Goal: Task Accomplishment & Management: Complete application form

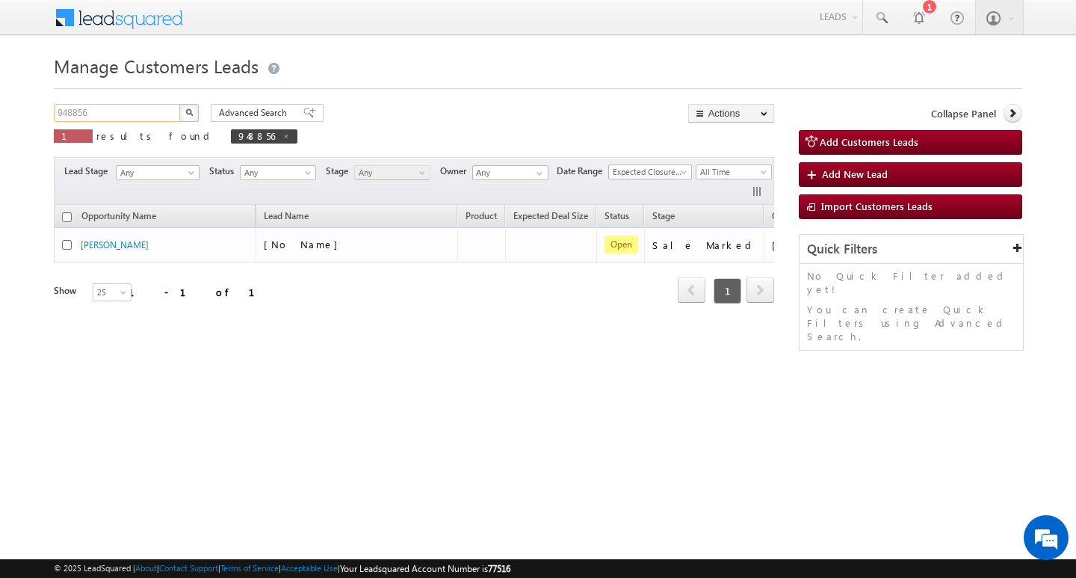
scroll to position [0, 55]
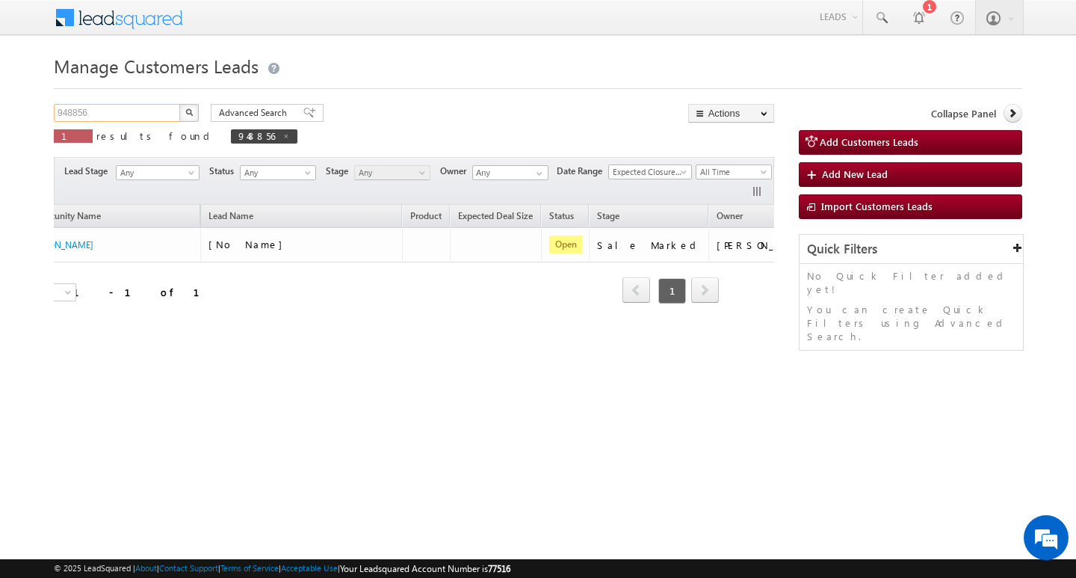
click at [155, 111] on input "948856" at bounding box center [118, 113] width 128 height 18
type input "Search Customers Leads"
click at [126, 108] on input "text" at bounding box center [118, 113] width 128 height 18
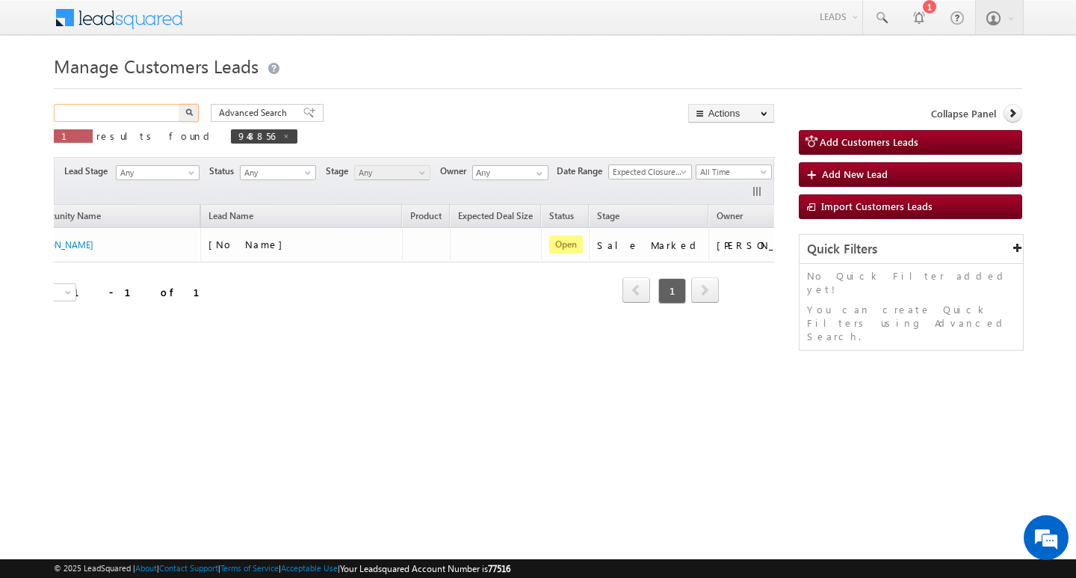
paste input "948888"
type input "948888"
click at [179, 104] on button "button" at bounding box center [188, 113] width 19 height 18
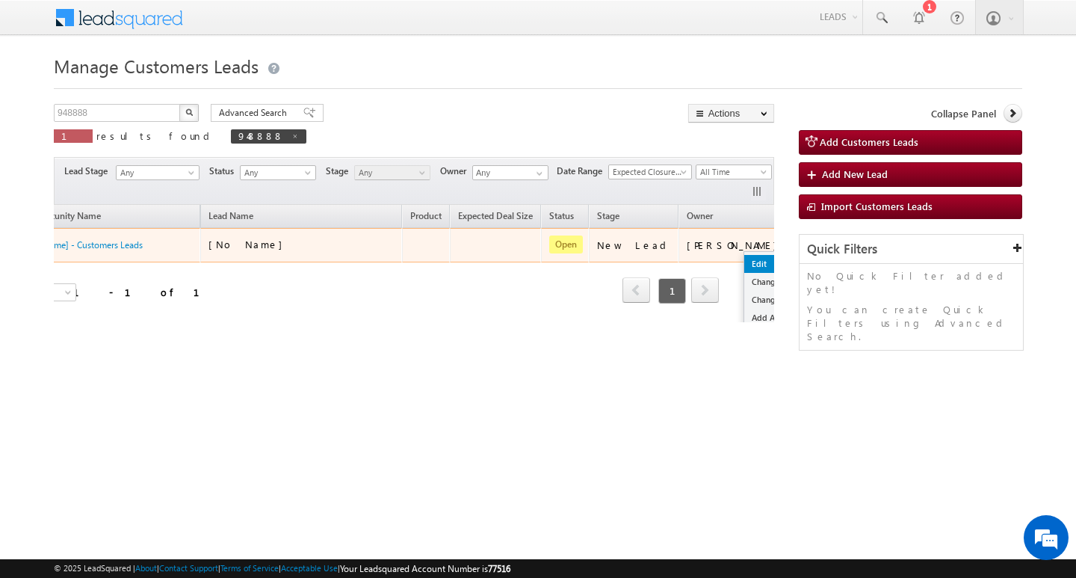
click at [744, 256] on link "Edit" at bounding box center [781, 264] width 75 height 18
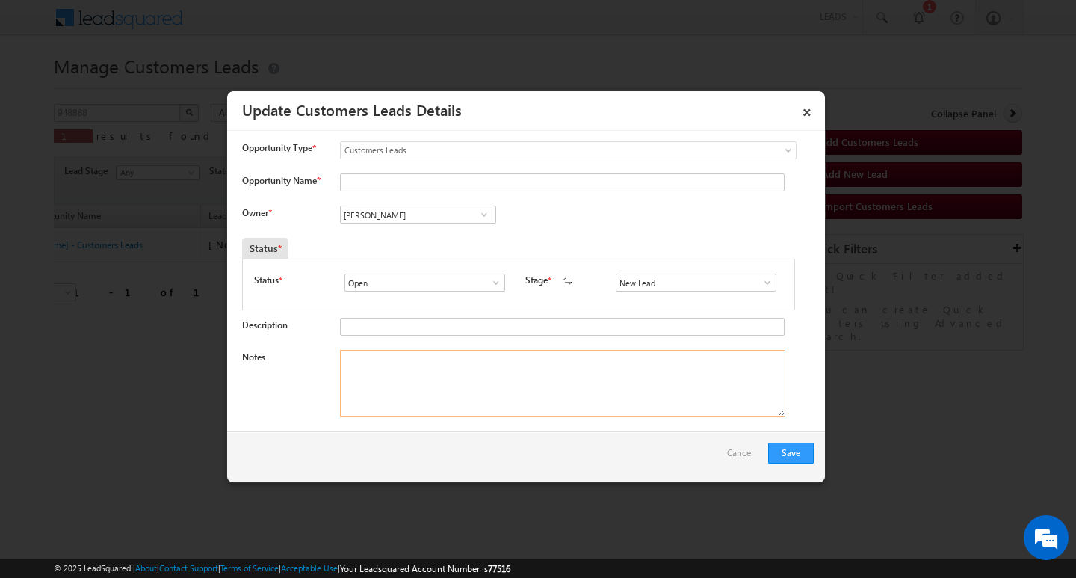
click at [591, 395] on textarea "Notes" at bounding box center [562, 383] width 445 height 67
click at [762, 291] on input "New Lead" at bounding box center [696, 283] width 161 height 18
click at [768, 280] on span at bounding box center [767, 283] width 15 height 12
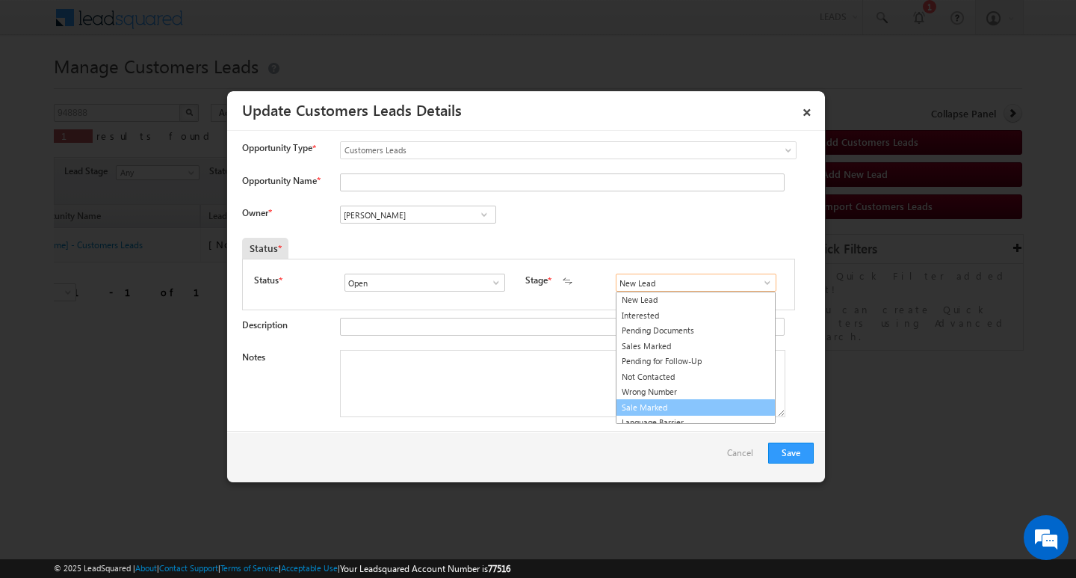
click at [723, 402] on link "Sale Marked" at bounding box center [696, 407] width 160 height 17
type input "Sale Marked"
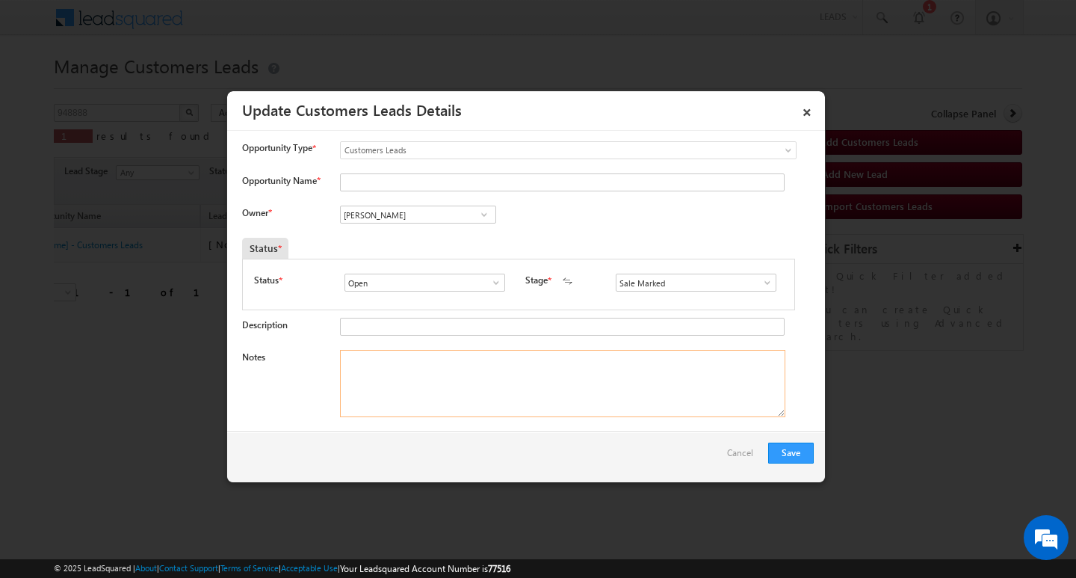
click at [617, 389] on textarea "Notes" at bounding box center [562, 383] width 445 height 67
click at [451, 216] on input "[PERSON_NAME]" at bounding box center [418, 215] width 156 height 18
click at [633, 401] on textarea "Notes" at bounding box center [562, 383] width 445 height 67
click at [509, 378] on textarea "Notes" at bounding box center [562, 383] width 445 height 67
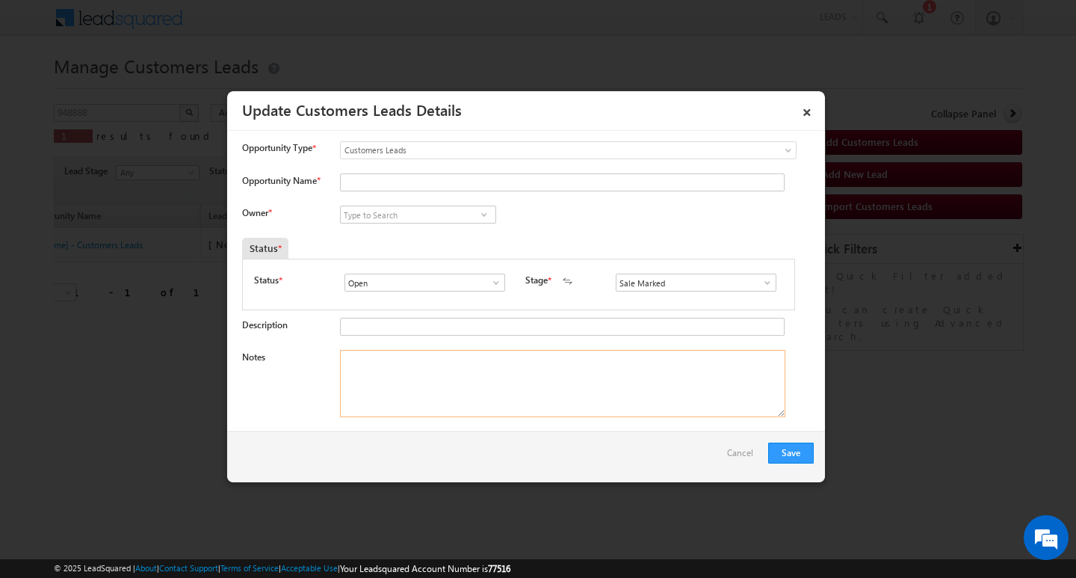
paste textarea "5L/ LAKH Customer required top-up loan address [PERSON_NAME]"
type textarea "5L/ LAKH Customer required top-up loan address [PERSON_NAME]"
click at [431, 206] on input at bounding box center [418, 215] width 156 height 18
paste input "[PERSON_NAME]"
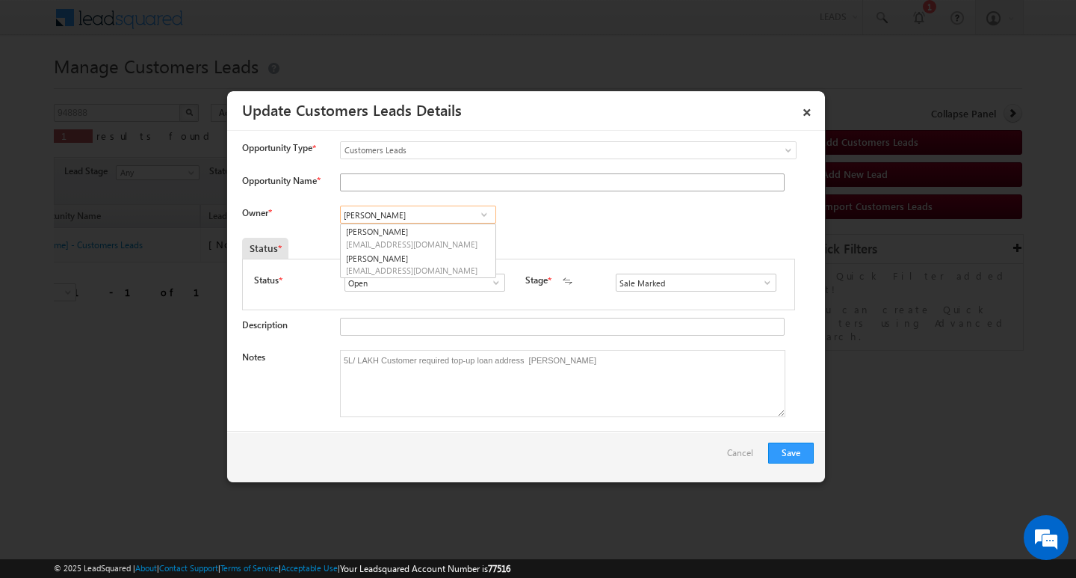
type input "[PERSON_NAME]"
click at [466, 182] on input "Opportunity Name *" at bounding box center [562, 182] width 445 height 18
type input "[PERSON_NAME]"
click at [791, 439] on div "Save Cancel" at bounding box center [526, 456] width 598 height 51
click at [788, 448] on button "Save" at bounding box center [791, 452] width 46 height 21
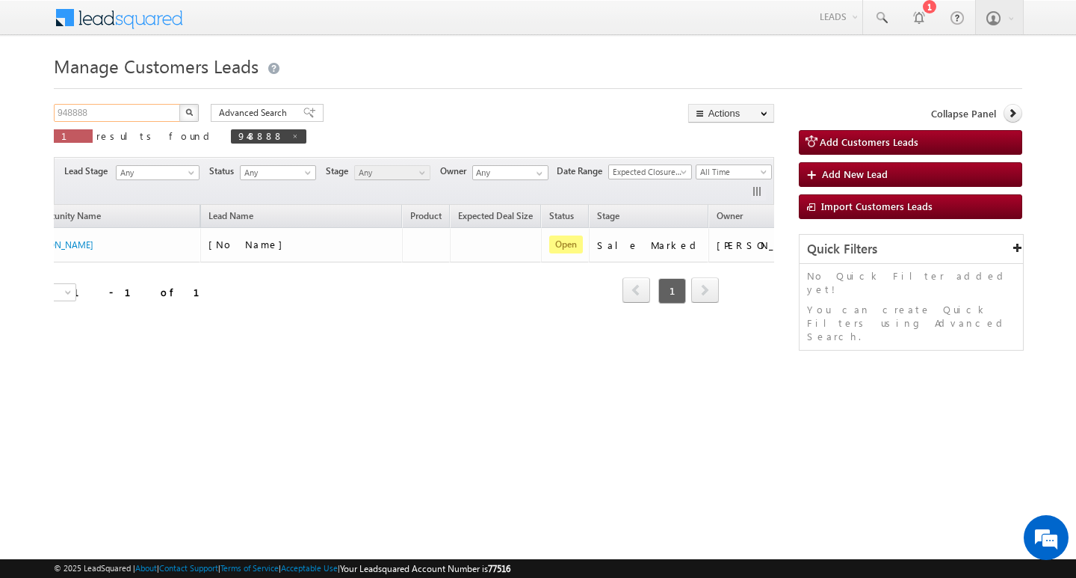
click at [138, 113] on input "948888" at bounding box center [118, 113] width 128 height 18
click at [143, 108] on input "948888" at bounding box center [118, 113] width 128 height 18
type input "Search Customers Leads"
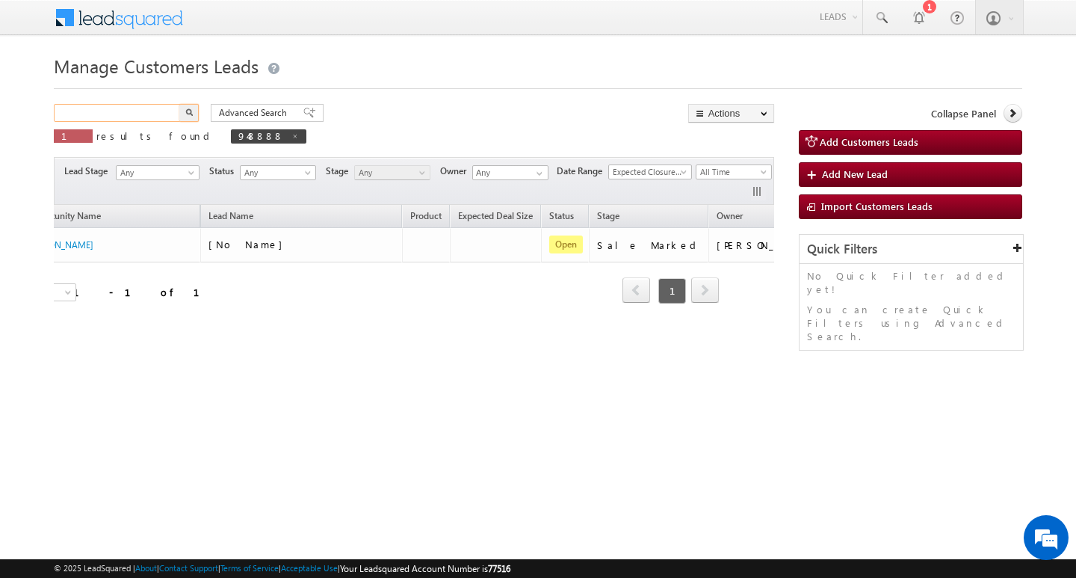
click at [129, 108] on input "text" at bounding box center [118, 113] width 128 height 18
paste input "948909"
type input "948909"
click at [179, 104] on button "button" at bounding box center [188, 113] width 19 height 18
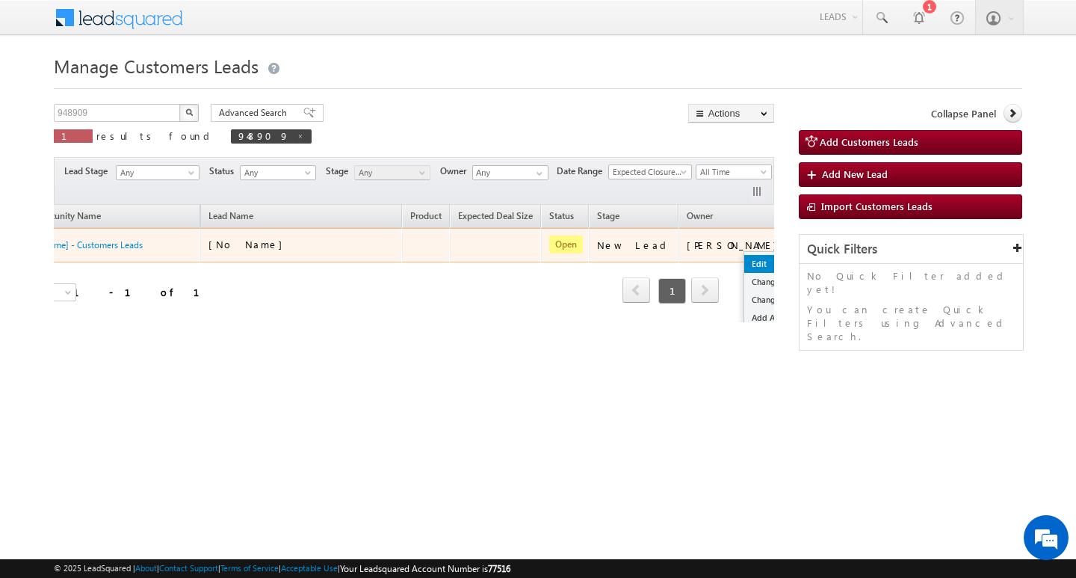
click at [744, 259] on link "Edit" at bounding box center [781, 264] width 75 height 18
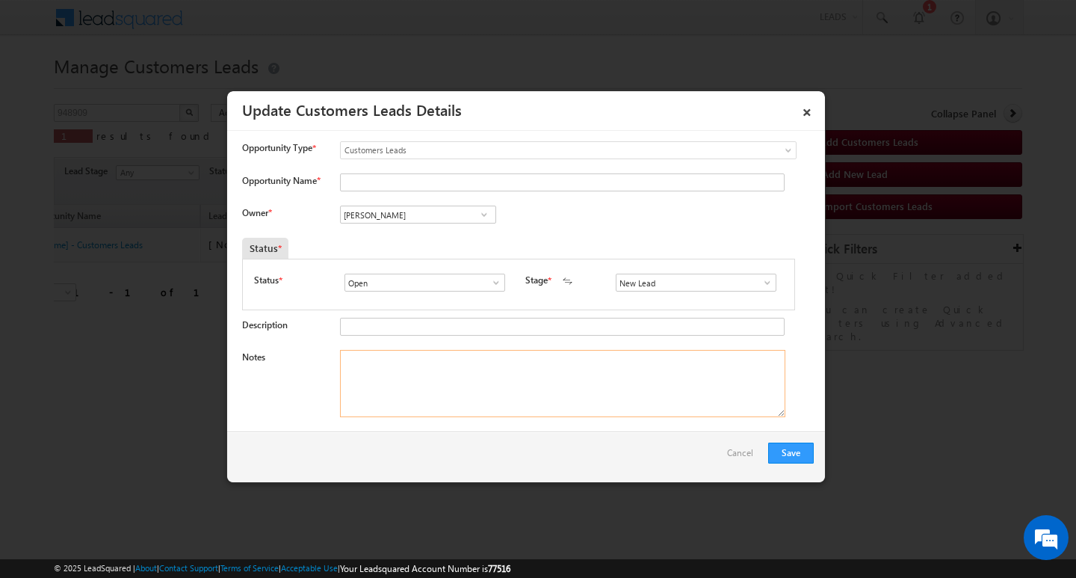
click at [552, 390] on textarea "Notes" at bounding box center [562, 383] width 445 height 67
click at [761, 283] on span at bounding box center [767, 283] width 15 height 12
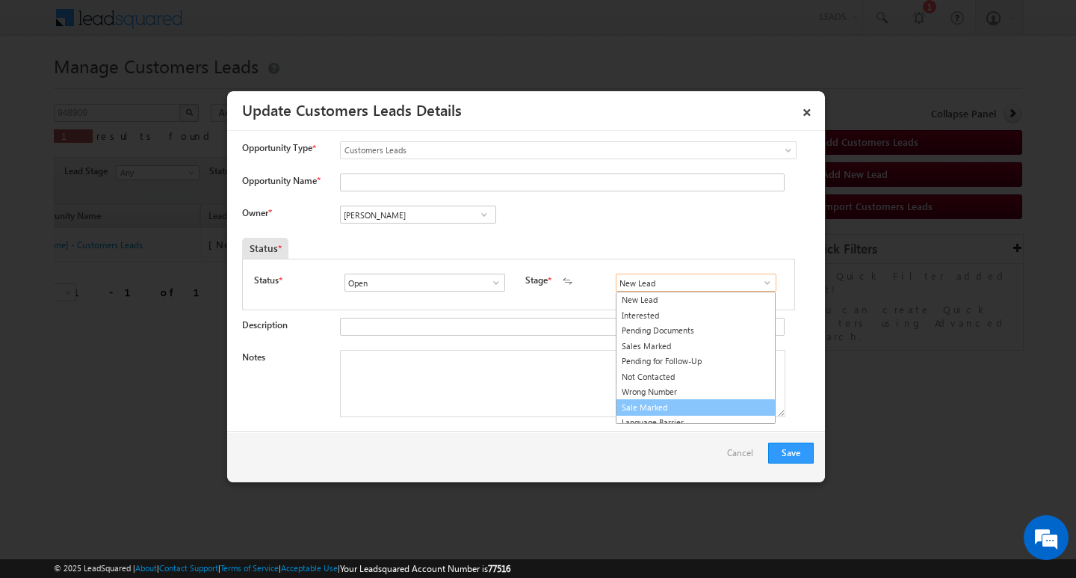
click at [740, 399] on link "Sale Marked" at bounding box center [696, 407] width 160 height 17
type input "Sale Marked"
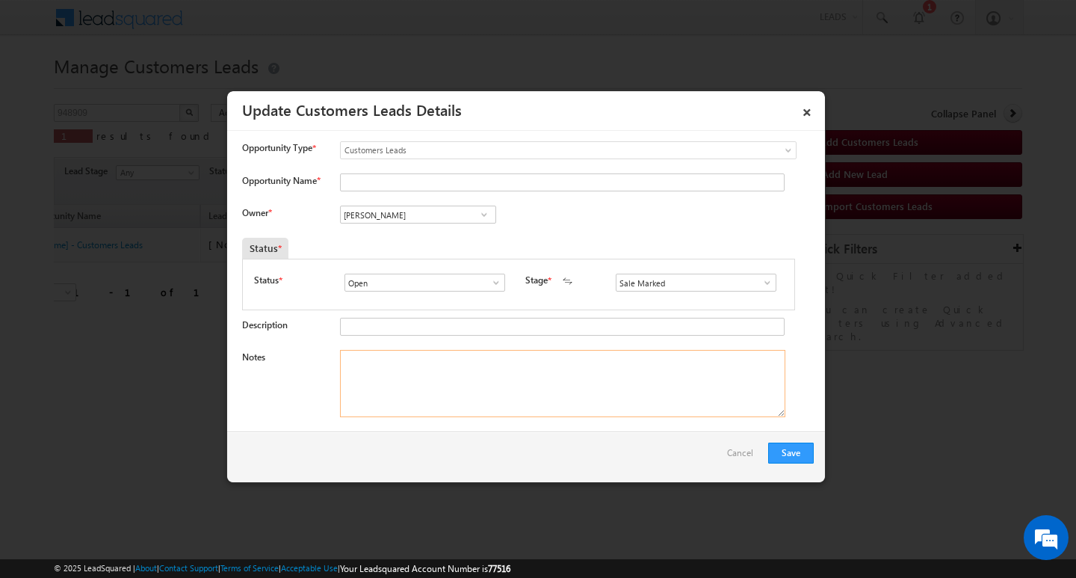
click at [476, 354] on textarea "Notes" at bounding box center [562, 383] width 445 height 67
click at [457, 217] on input "[PERSON_NAME]" at bounding box center [418, 215] width 156 height 18
click at [608, 419] on div "Notes" at bounding box center [528, 387] width 572 height 75
click at [610, 389] on textarea "Notes" at bounding box center [562, 383] width 445 height 67
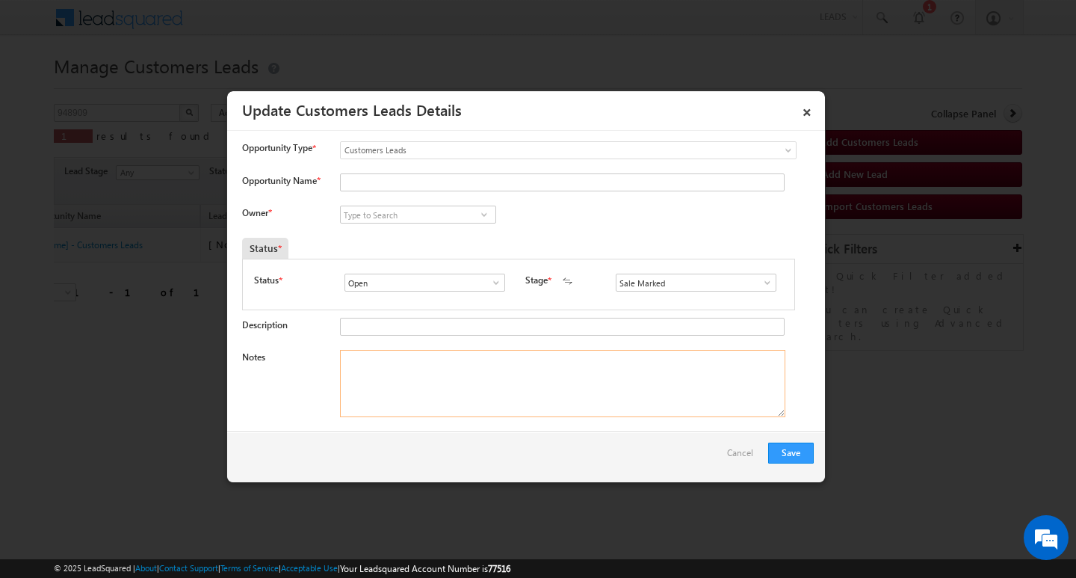
click at [610, 389] on textarea "Notes" at bounding box center [562, 383] width 445 height 67
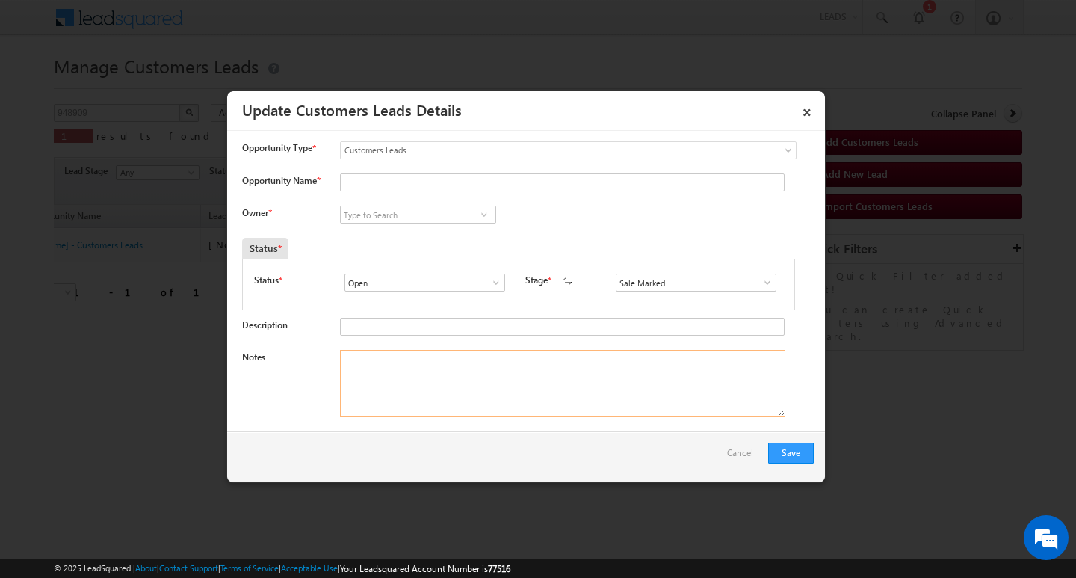
click at [610, 389] on textarea "Notes" at bounding box center [562, 383] width 445 height 67
click at [460, 386] on textarea "Notes" at bounding box center [562, 383] width 445 height 67
paste textarea "16L/ LAKH Customer required top-up loan address [GEOGRAPHIC_DATA]"
type textarea "16L/ LAKH Customer required top-up loan address [GEOGRAPHIC_DATA]"
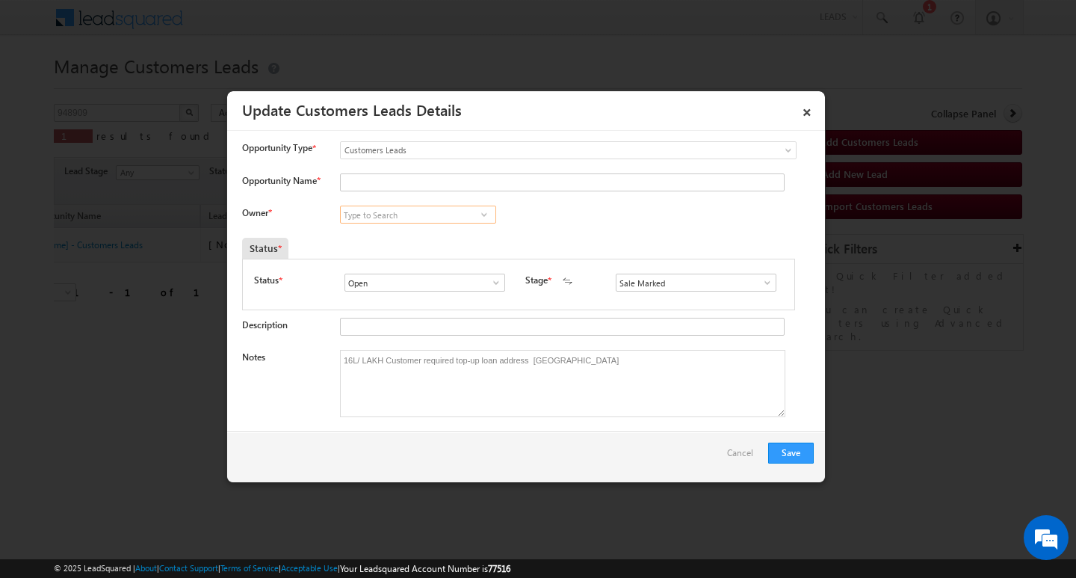
click at [460, 209] on input at bounding box center [418, 215] width 156 height 18
click at [471, 179] on input "Opportunity Name *" at bounding box center [562, 182] width 445 height 18
click at [478, 182] on input "Opportunity Name *" at bounding box center [562, 182] width 445 height 18
paste input "[PERSON_NAME]"
type input "[PERSON_NAME]"
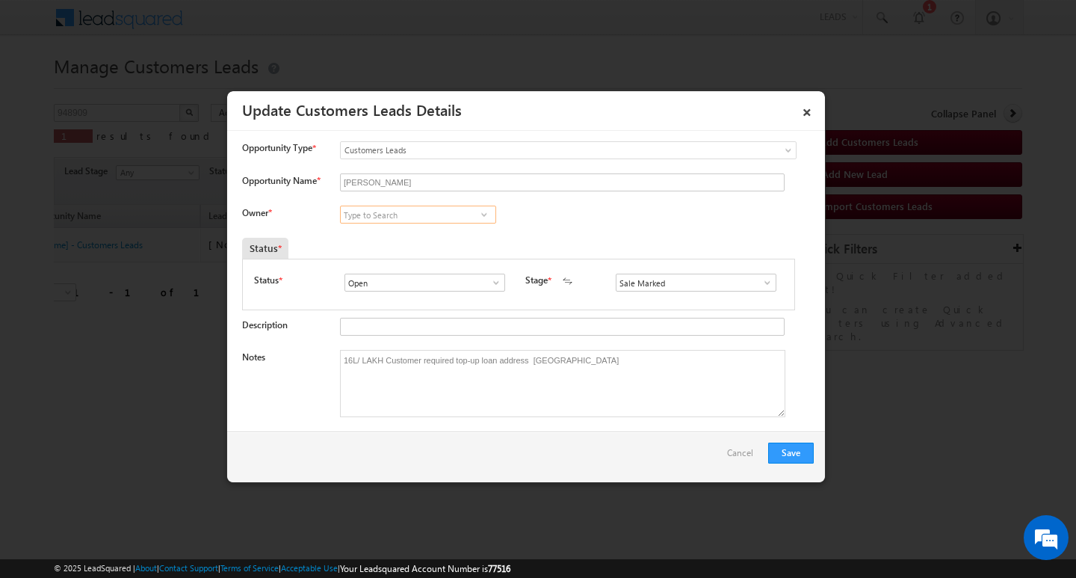
click at [430, 211] on input at bounding box center [418, 215] width 156 height 18
click at [427, 224] on link "Kleram [PERSON_NAME] [EMAIL_ADDRESS][PERSON_NAME][DOMAIN_NAME]" at bounding box center [418, 237] width 156 height 28
type input "Kleram Rabari"
click at [794, 451] on button "Save" at bounding box center [791, 452] width 46 height 21
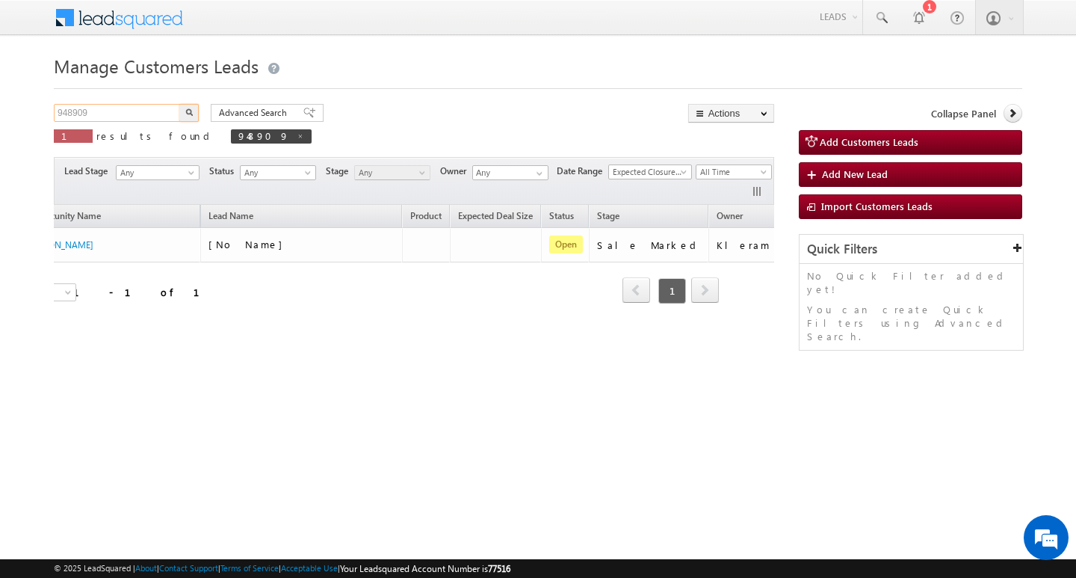
click at [107, 107] on input "948909" at bounding box center [118, 113] width 128 height 18
type input "Search Customers Leads"
click at [129, 103] on div "Manage Customers Leads Customers Leads updated successfully. Search Customers L…" at bounding box center [538, 237] width 969 height 374
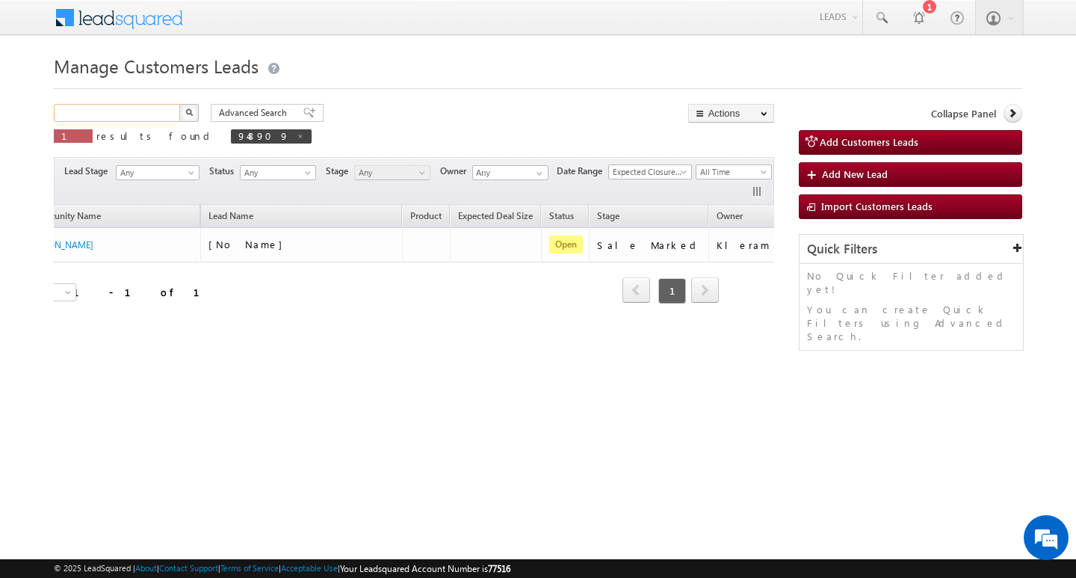
click at [127, 105] on input "text" at bounding box center [118, 113] width 128 height 18
paste input "948852"
type input "948852"
click at [179, 104] on button "button" at bounding box center [188, 113] width 19 height 18
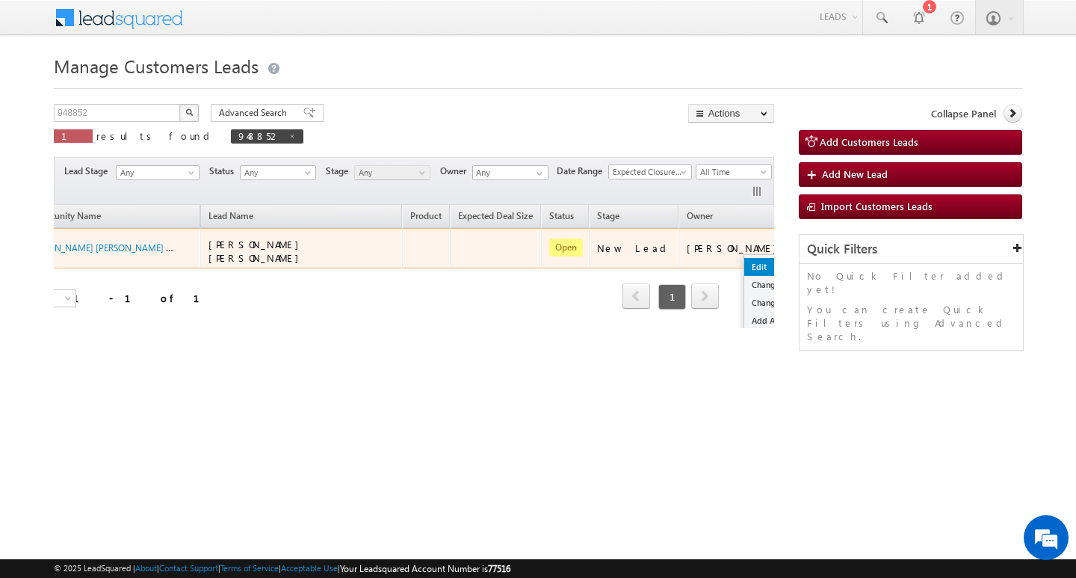
click at [744, 258] on link "Edit" at bounding box center [781, 267] width 75 height 18
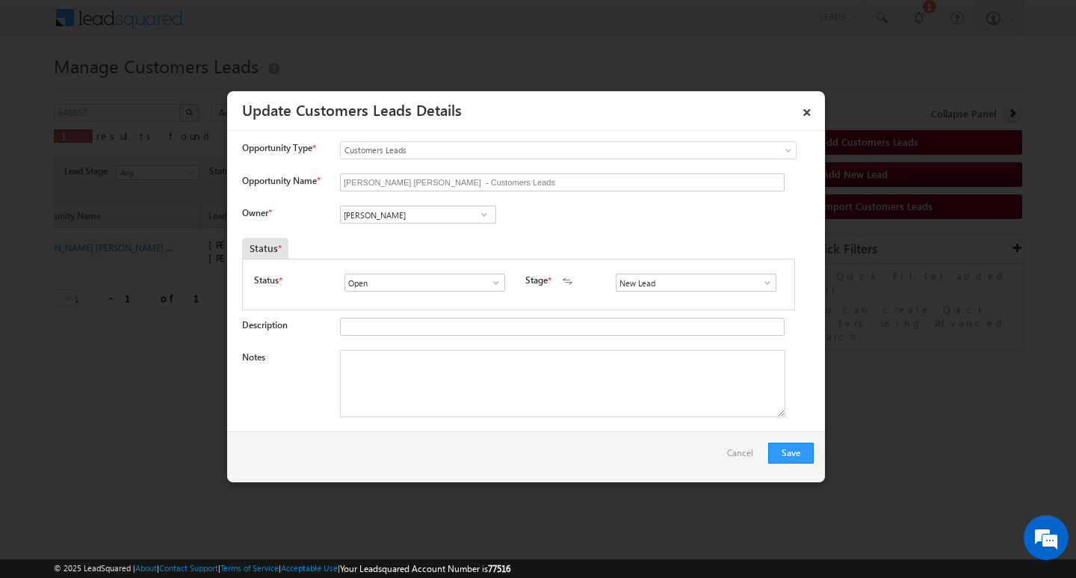
click at [597, 419] on div "Notes" at bounding box center [528, 387] width 572 height 75
click at [596, 404] on textarea "Notes" at bounding box center [562, 383] width 445 height 67
click at [576, 358] on textarea "Notes" at bounding box center [562, 383] width 445 height 67
paste textarea "2L/ LAKH Customer required top-up loan address [GEOGRAPHIC_DATA]"
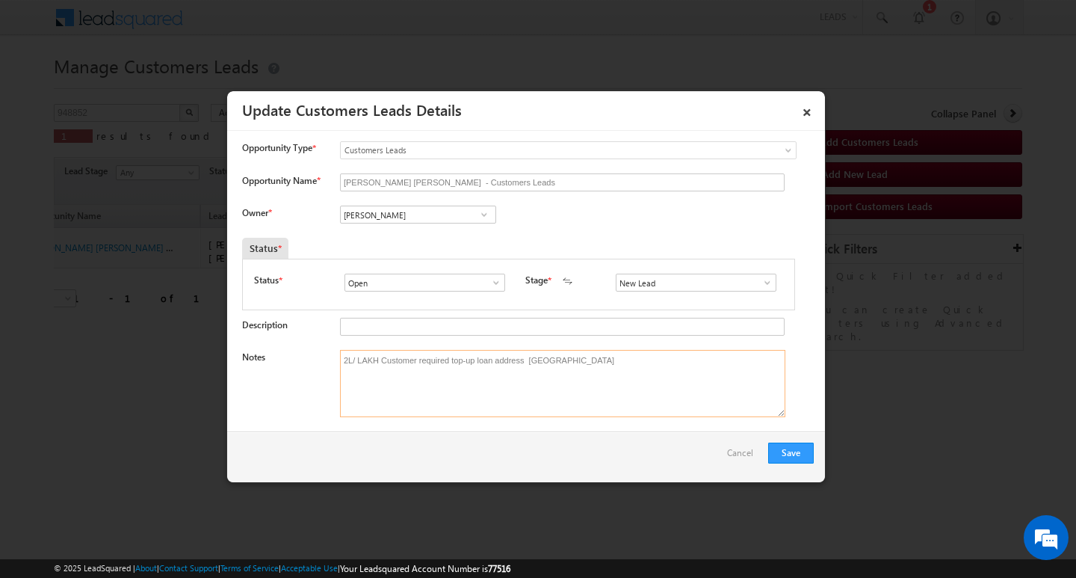
type textarea "2L/ LAKH Customer required top-up loan address [GEOGRAPHIC_DATA]"
click at [760, 283] on span at bounding box center [767, 283] width 15 height 12
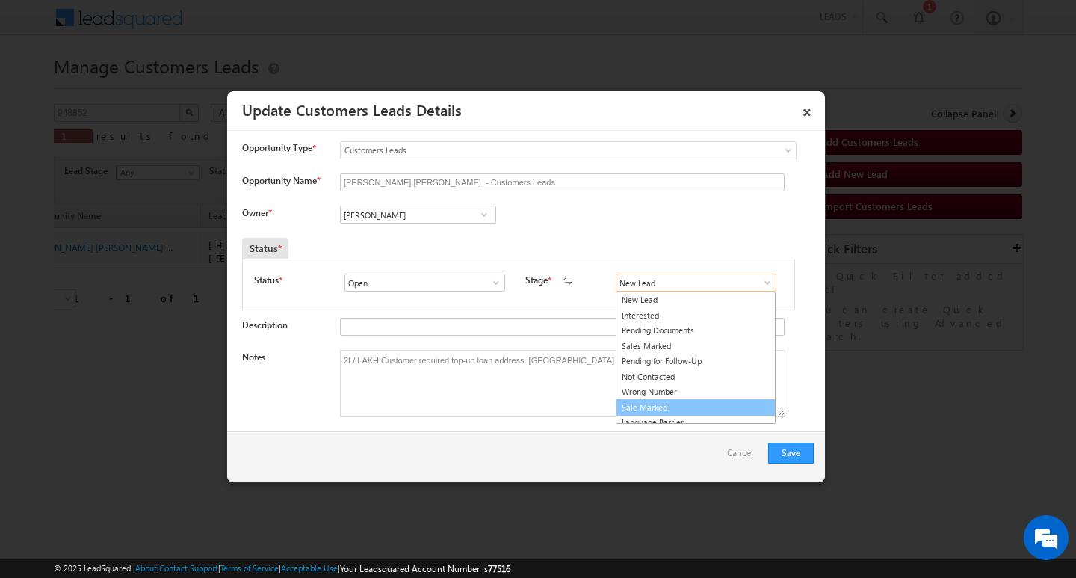
click at [723, 411] on link "Sale Marked" at bounding box center [696, 407] width 160 height 17
type input "Sale Marked"
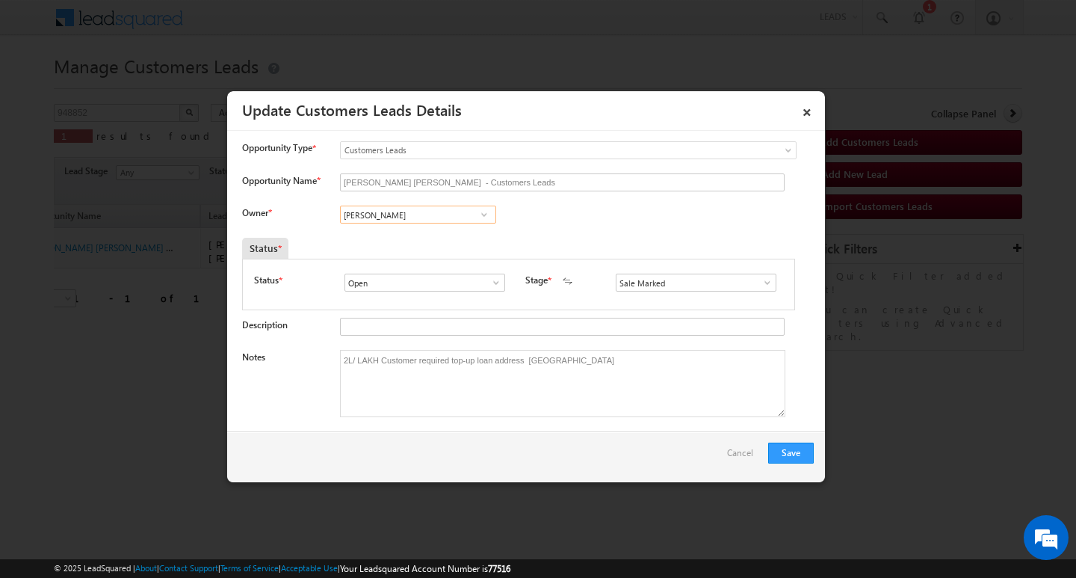
click at [440, 214] on input "[PERSON_NAME]" at bounding box center [418, 215] width 156 height 18
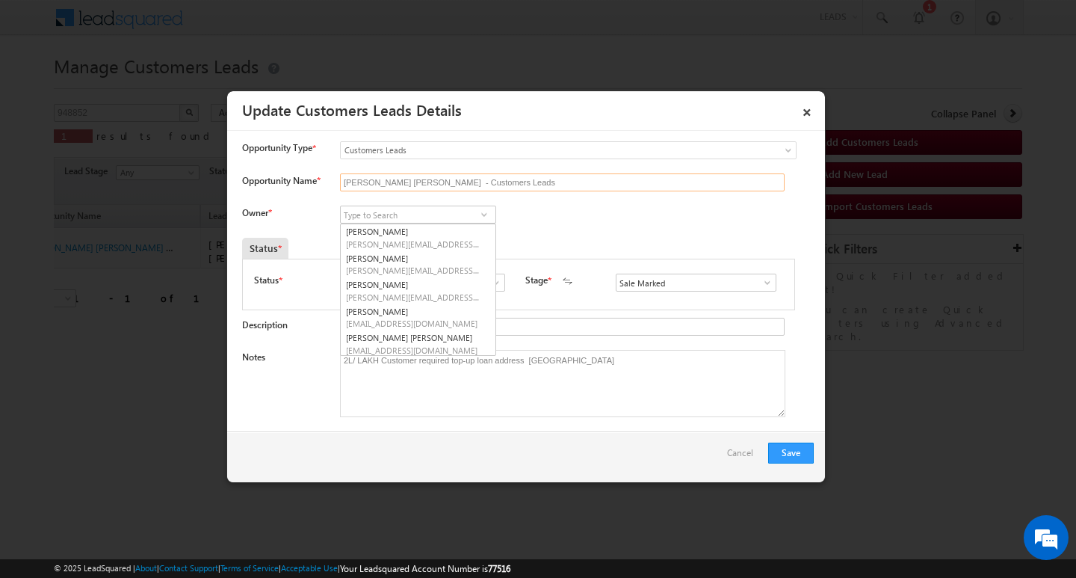
click at [507, 184] on input "[PERSON_NAME] [PERSON_NAME] - Customers Leads" at bounding box center [562, 182] width 445 height 18
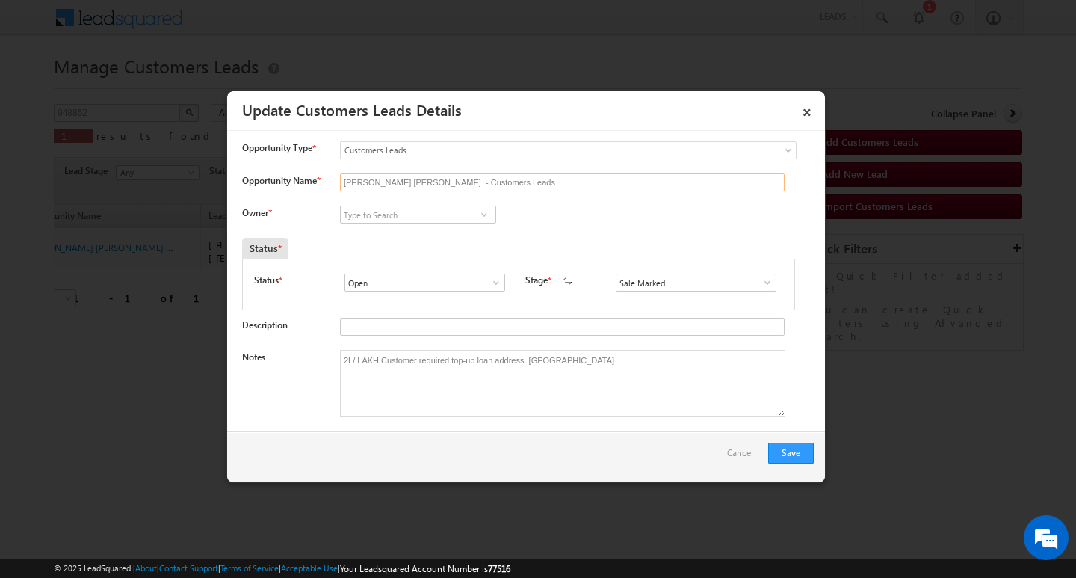
click at [507, 184] on input "[PERSON_NAME] [PERSON_NAME] - Customers Leads" at bounding box center [562, 182] width 445 height 18
click at [406, 220] on input at bounding box center [418, 215] width 156 height 18
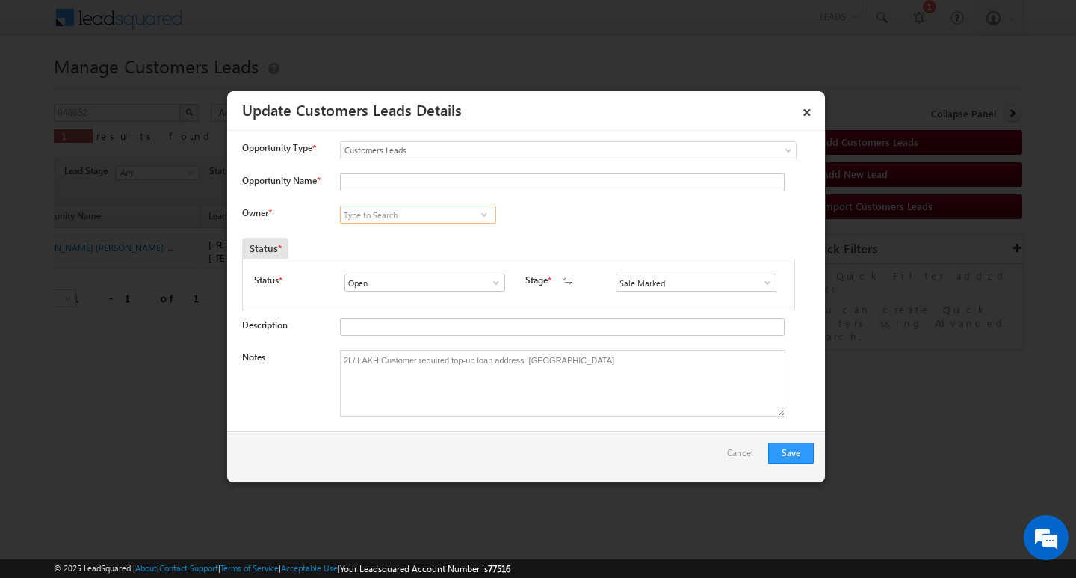
paste input "[PERSON_NAME]"
click at [402, 226] on link "[PERSON_NAME] [EMAIL_ADDRESS][DOMAIN_NAME]" at bounding box center [418, 237] width 156 height 28
type input "[PERSON_NAME]"
click at [457, 169] on div "Opportunity Type * Select any Activity Bank Mitra Leads Builders Leads Customer…" at bounding box center [528, 157] width 572 height 32
click at [447, 180] on input "Opportunity Name *" at bounding box center [562, 182] width 445 height 18
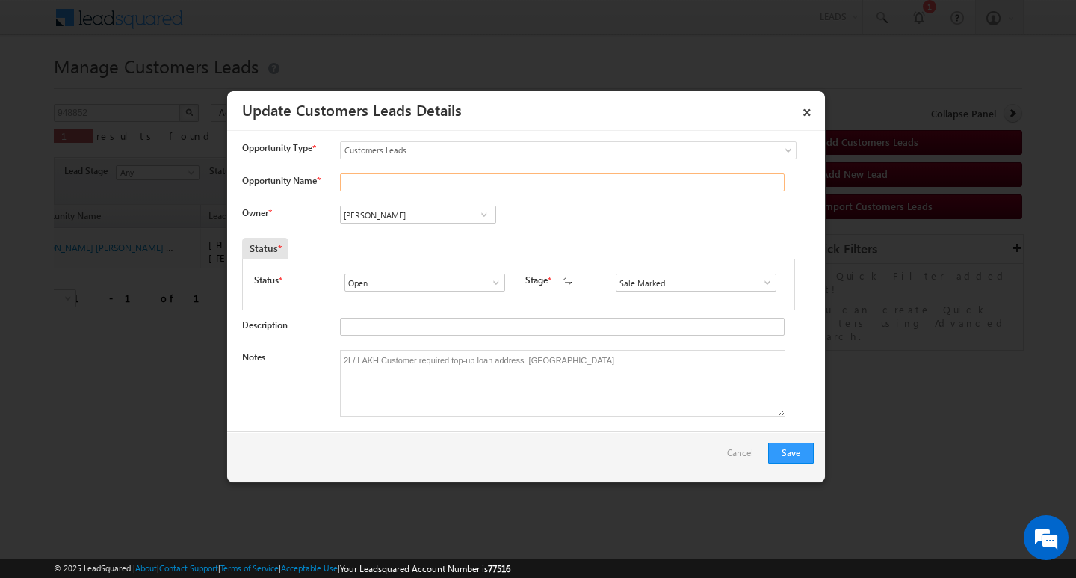
click at [447, 180] on input "Opportunity Name *" at bounding box center [562, 182] width 445 height 18
paste input "[PERSON_NAME]"
type input "[PERSON_NAME]"
click at [789, 454] on button "Save" at bounding box center [791, 452] width 46 height 21
